Goal: Complete application form: Complete application form

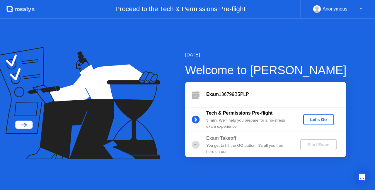
click at [315, 119] on div "Let's Go" at bounding box center [318, 119] width 26 height 5
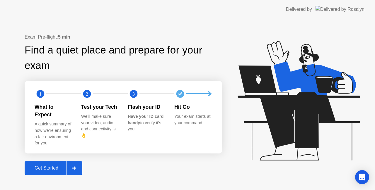
click at [42, 167] on div "Get Started" at bounding box center [46, 168] width 40 height 5
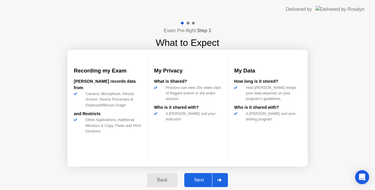
click at [204, 179] on div "Next" at bounding box center [199, 180] width 26 height 5
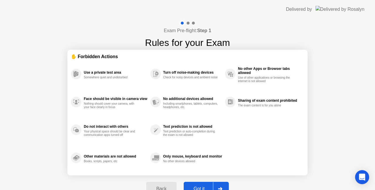
click at [204, 179] on div "Back Got it" at bounding box center [187, 189] width 89 height 27
click at [204, 184] on button "Got it" at bounding box center [206, 189] width 45 height 14
select select "**********"
select select "*******"
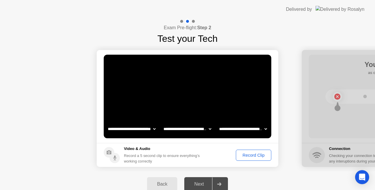
click at [255, 148] on footer "Video & Audio Record a 5 second clip to ensure everything’s working correctly R…" at bounding box center [188, 155] width 182 height 24
click at [257, 157] on div "Record Clip" at bounding box center [253, 155] width 31 height 5
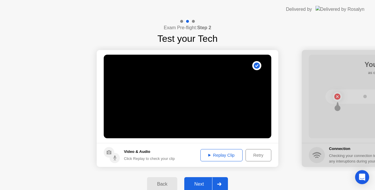
click at [228, 154] on div "Replay Clip" at bounding box center [221, 155] width 38 height 5
click at [205, 182] on div "Next" at bounding box center [199, 184] width 26 height 5
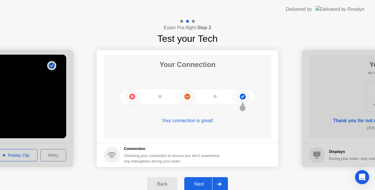
click at [199, 188] on button "Next" at bounding box center [206, 184] width 44 height 14
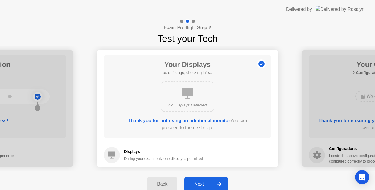
click at [207, 179] on button "Next" at bounding box center [206, 184] width 44 height 14
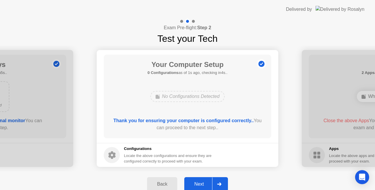
click at [205, 180] on button "Next" at bounding box center [206, 184] width 44 height 14
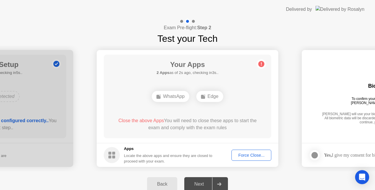
click at [255, 158] on div "Force Close..." at bounding box center [251, 155] width 36 height 5
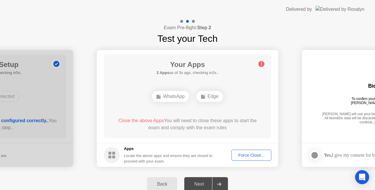
click at [246, 156] on div "Force Close..." at bounding box center [251, 155] width 36 height 5
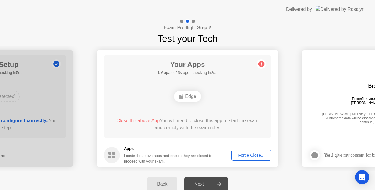
click at [247, 154] on div "Force Close..." at bounding box center [251, 155] width 36 height 5
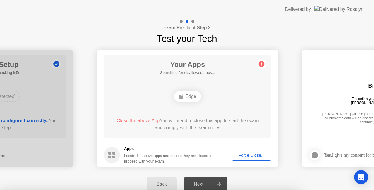
drag, startPoint x: 187, startPoint y: 113, endPoint x: 204, endPoint y: 128, distance: 22.4
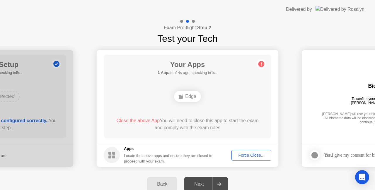
click at [185, 102] on div "Edge" at bounding box center [187, 97] width 134 height 16
click at [189, 95] on div "Edge" at bounding box center [187, 96] width 27 height 11
click at [244, 153] on div "Force Close..." at bounding box center [251, 155] width 36 height 5
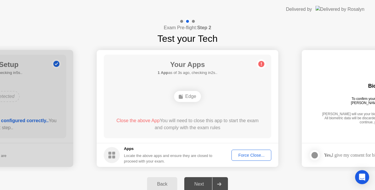
click at [247, 158] on div "Force Close..." at bounding box center [251, 155] width 36 height 5
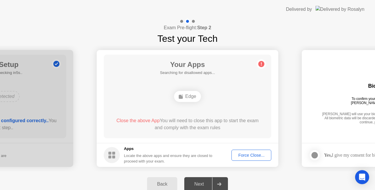
click at [243, 154] on div "Force Close..." at bounding box center [251, 155] width 36 height 5
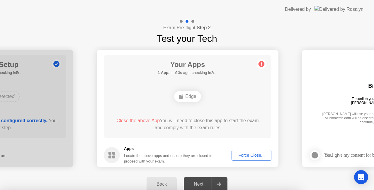
drag, startPoint x: 187, startPoint y: 109, endPoint x: 211, endPoint y: 131, distance: 32.3
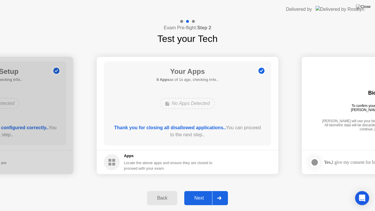
click at [200, 190] on div "Next" at bounding box center [199, 197] width 26 height 5
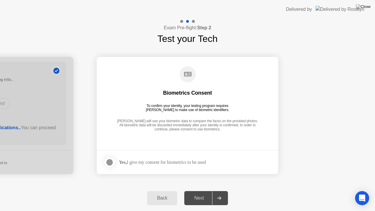
click at [111, 162] on div at bounding box center [109, 162] width 7 height 7
click at [198, 190] on button "Next" at bounding box center [206, 198] width 44 height 14
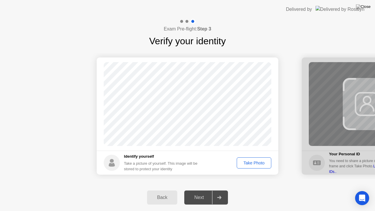
click at [249, 163] on div "Take Photo" at bounding box center [254, 162] width 30 height 5
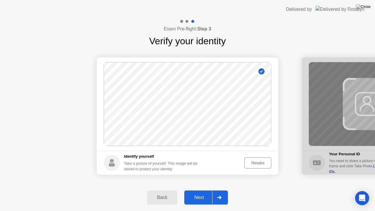
click at [205, 190] on div "Next" at bounding box center [199, 197] width 26 height 5
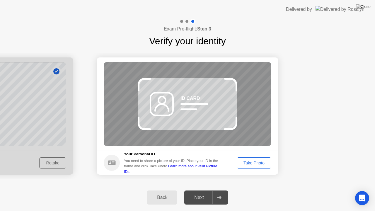
click at [205, 190] on div "Next" at bounding box center [199, 197] width 26 height 5
click at [256, 164] on div "Take Photo" at bounding box center [254, 162] width 30 height 5
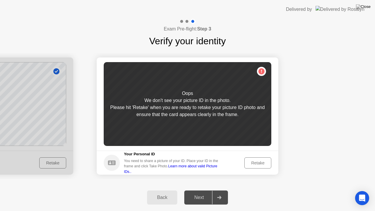
click at [256, 164] on div "Retake" at bounding box center [257, 162] width 23 height 5
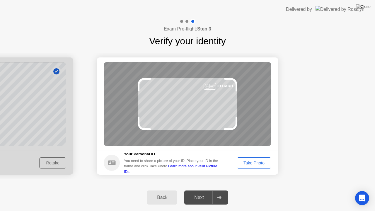
click at [256, 164] on div "Take Photo" at bounding box center [254, 162] width 30 height 5
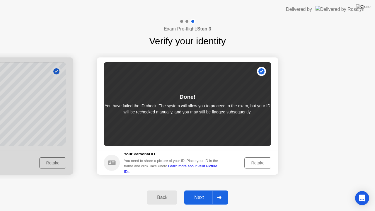
click at [203, 190] on button "Next" at bounding box center [206, 197] width 44 height 14
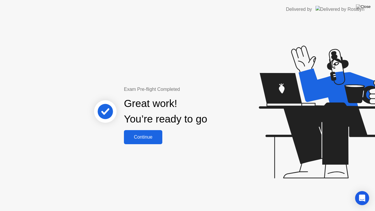
click at [146, 134] on div "Continue" at bounding box center [143, 136] width 35 height 5
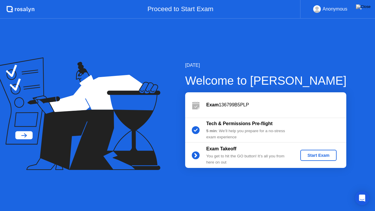
click at [312, 158] on div "Start Exam" at bounding box center [318, 155] width 31 height 5
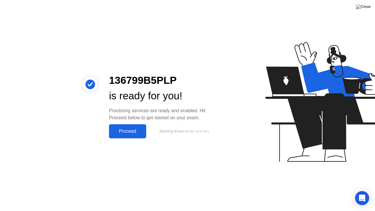
click at [122, 136] on button "Proceed" at bounding box center [127, 131] width 37 height 14
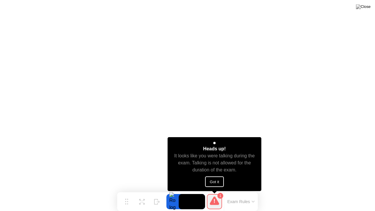
click at [193, 179] on div "Heads up! It looks like you were talking during the exam. Talking is not allowe…" at bounding box center [215, 164] width 94 height 54
click at [217, 179] on button "Got it" at bounding box center [214, 181] width 19 height 11
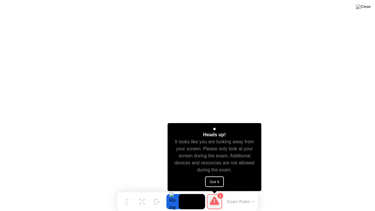
click at [214, 183] on button "Got it" at bounding box center [214, 181] width 19 height 11
